Goal: Understand process/instructions: Learn about a topic

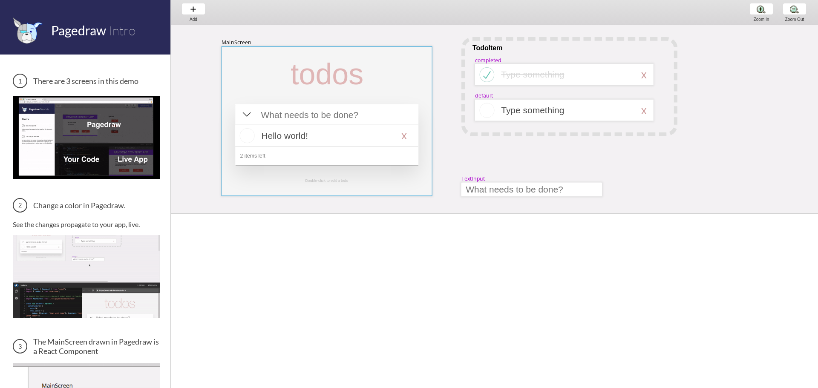
click at [395, 99] on div at bounding box center [327, 121] width 211 height 150
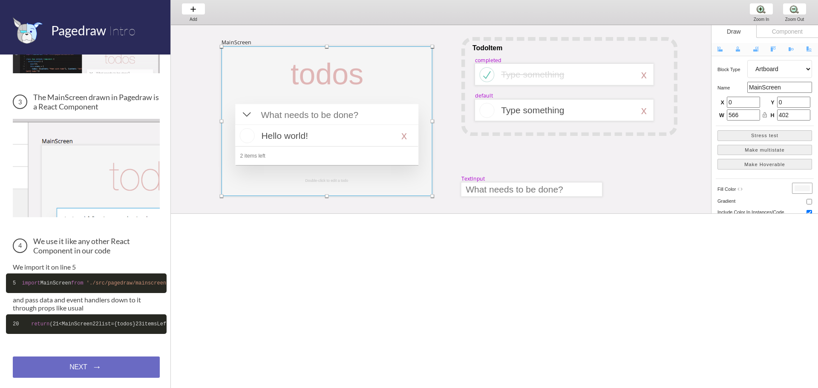
scroll to position [282, 0]
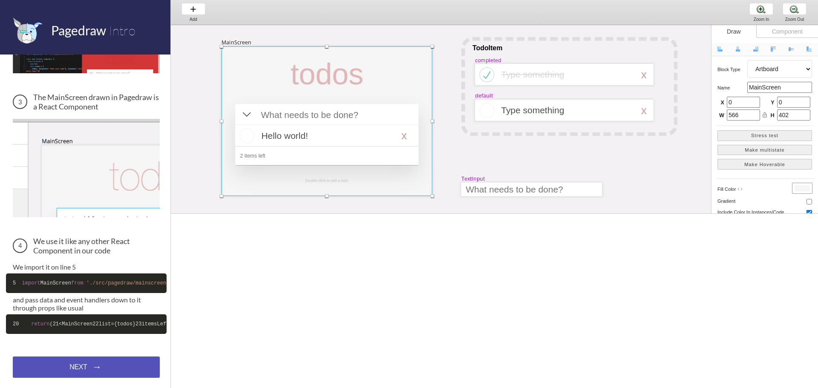
click at [71, 363] on div "NEXT → NEXT → NEXT →" at bounding box center [86, 367] width 147 height 21
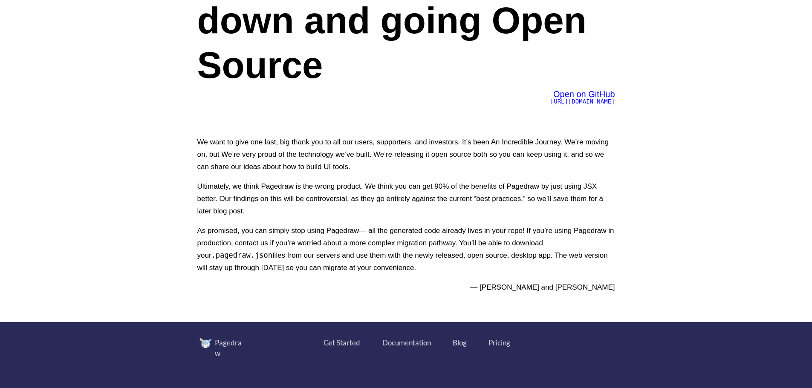
scroll to position [85, 0]
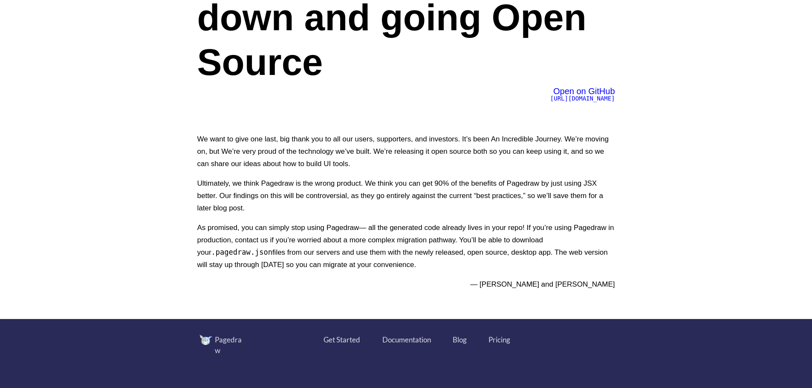
click at [588, 99] on span "https://github.com/Pagedraw/pagedraw" at bounding box center [582, 98] width 65 height 7
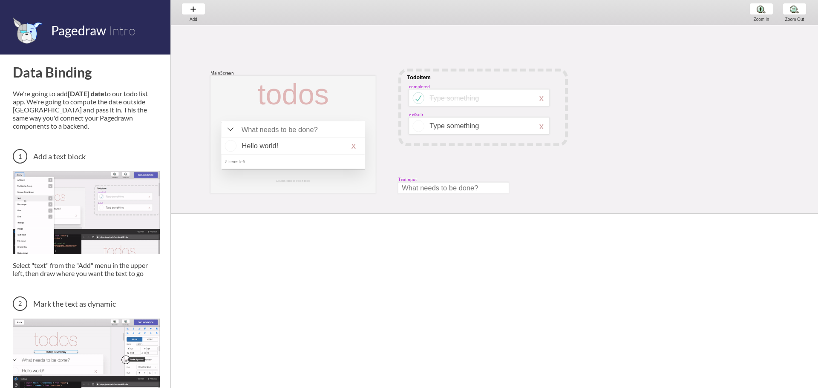
scroll to position [14, 0]
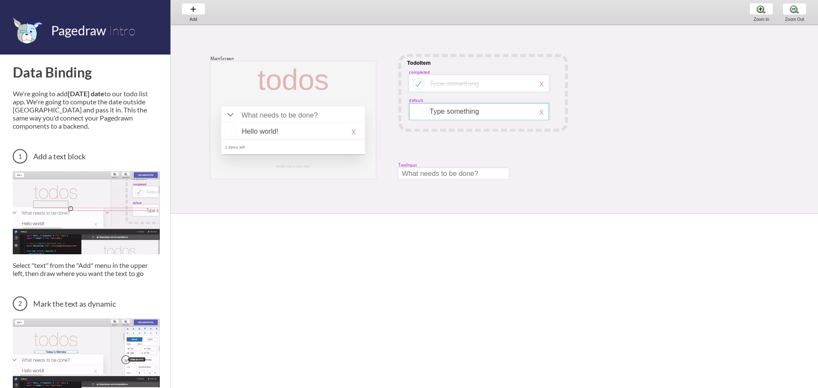
click at [450, 116] on div at bounding box center [479, 111] width 140 height 17
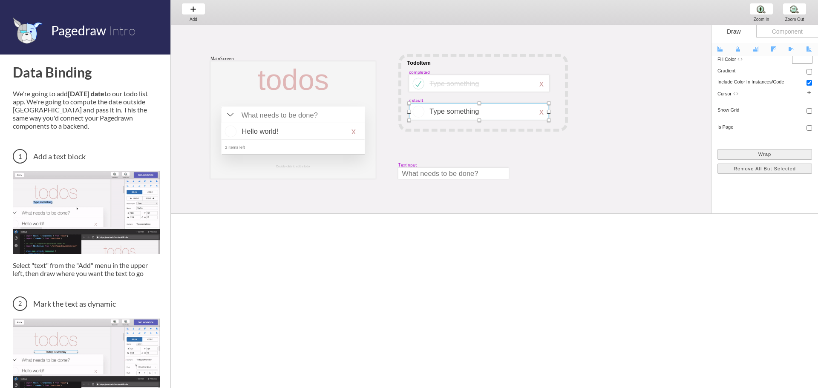
scroll to position [106, 0]
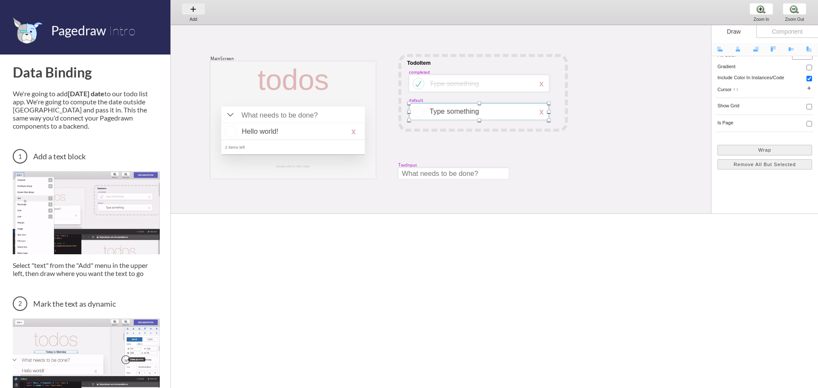
click at [194, 13] on div "Add Add Add" at bounding box center [193, 12] width 32 height 24
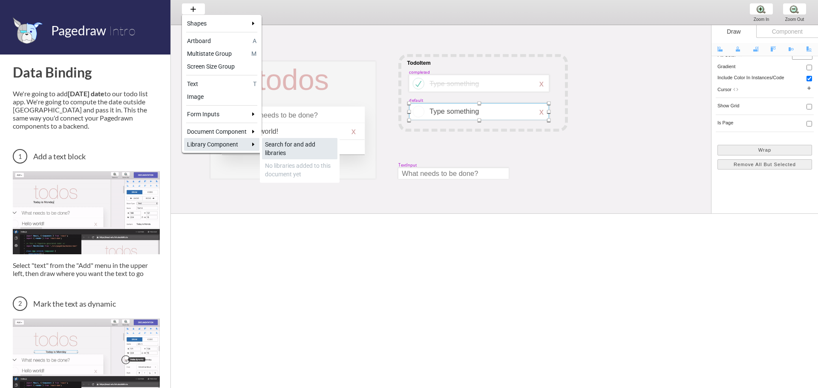
click at [294, 149] on div "Search for and add libraries" at bounding box center [299, 148] width 69 height 17
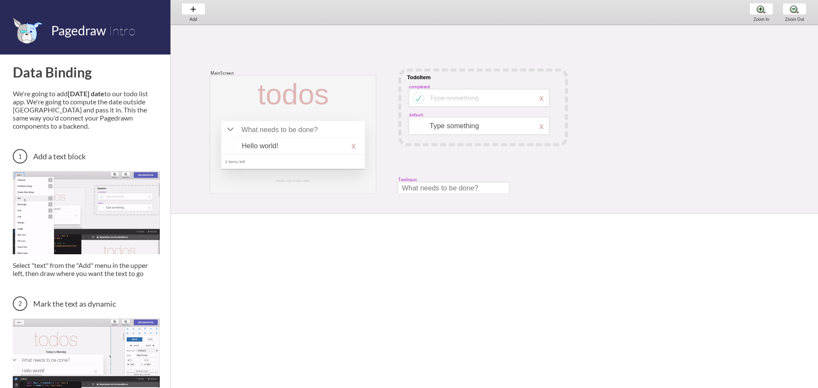
scroll to position [14, 0]
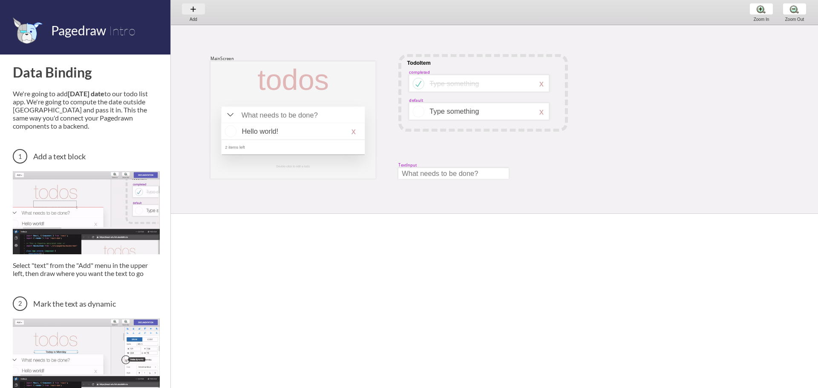
click at [189, 8] on div "Add Add Add" at bounding box center [193, 12] width 32 height 24
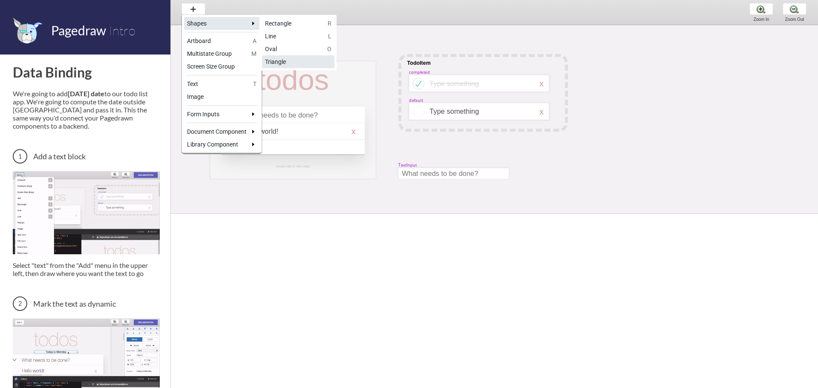
click at [285, 60] on div "Triangle" at bounding box center [298, 62] width 66 height 9
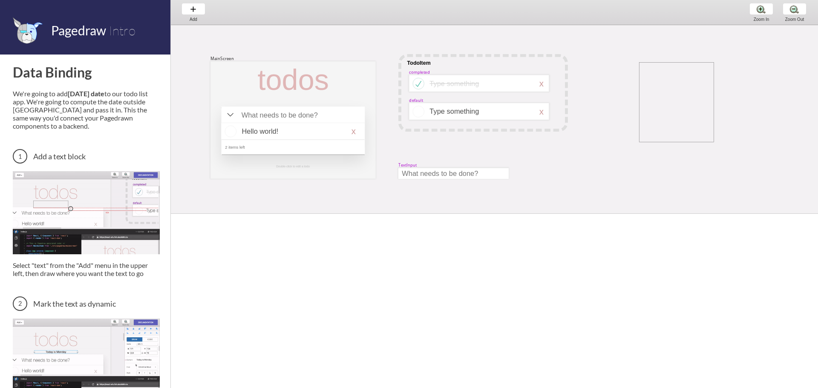
drag, startPoint x: 639, startPoint y: 62, endPoint x: 714, endPoint y: 142, distance: 109.7
click at [714, 142] on div "MainScreen todos Hello world! x 2 items left Double-click to edit a todo TodoIt…" at bounding box center [650, 228] width 958 height 434
select select "7"
select select "bottom-right"
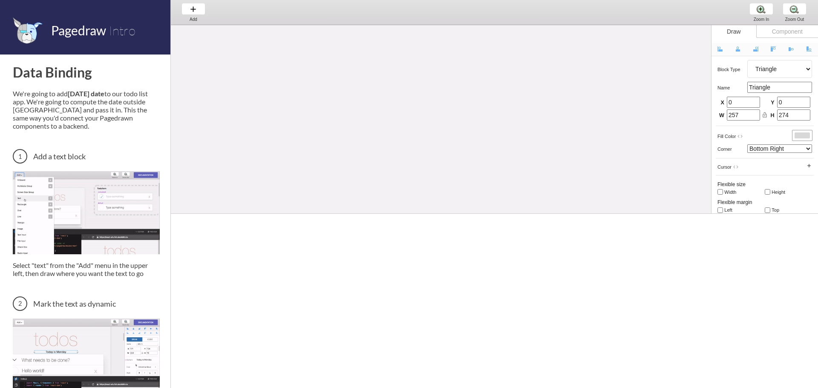
scroll to position [228, 0]
click at [189, 11] on div "Add Add Add" at bounding box center [193, 12] width 32 height 24
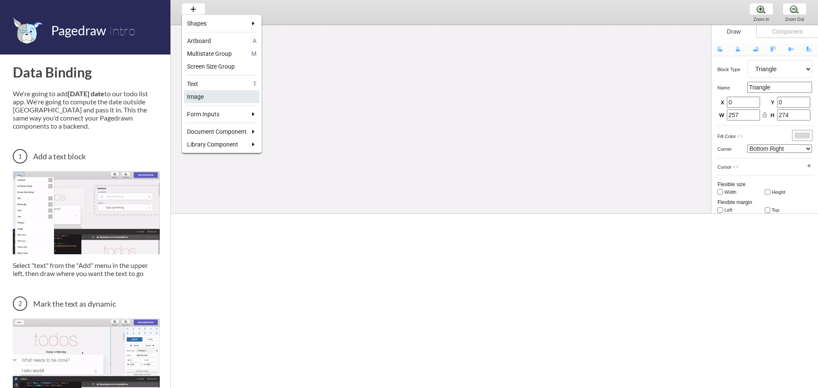
click at [202, 95] on div "Image" at bounding box center [221, 96] width 69 height 9
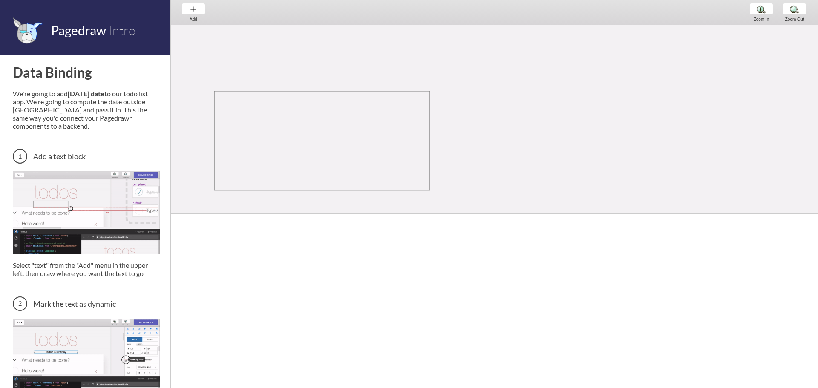
drag, startPoint x: 214, startPoint y: 91, endPoint x: 430, endPoint y: 190, distance: 237.4
select select "8"
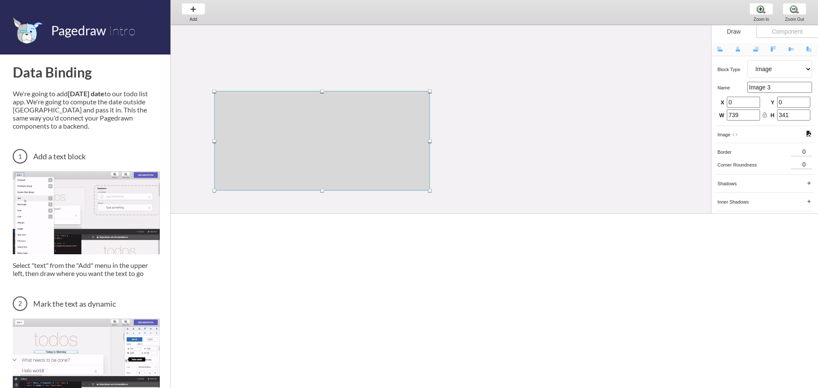
click at [402, 147] on div at bounding box center [322, 140] width 216 height 99
click at [774, 35] on div "Component" at bounding box center [787, 31] width 62 height 13
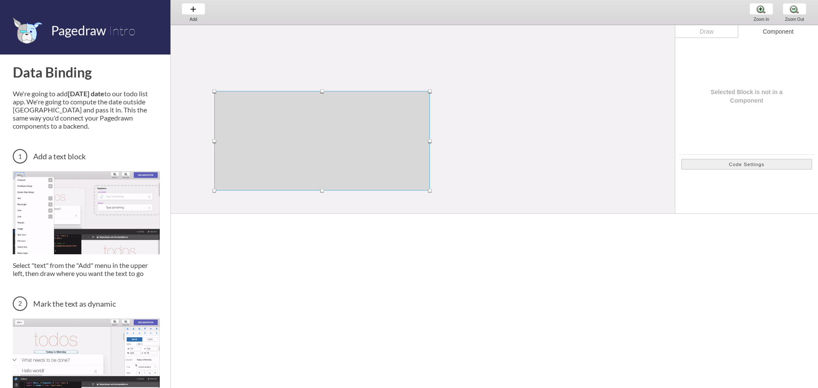
click at [716, 31] on div "Draw" at bounding box center [706, 31] width 63 height 13
select select "8"
